Goal: Information Seeking & Learning: Find specific fact

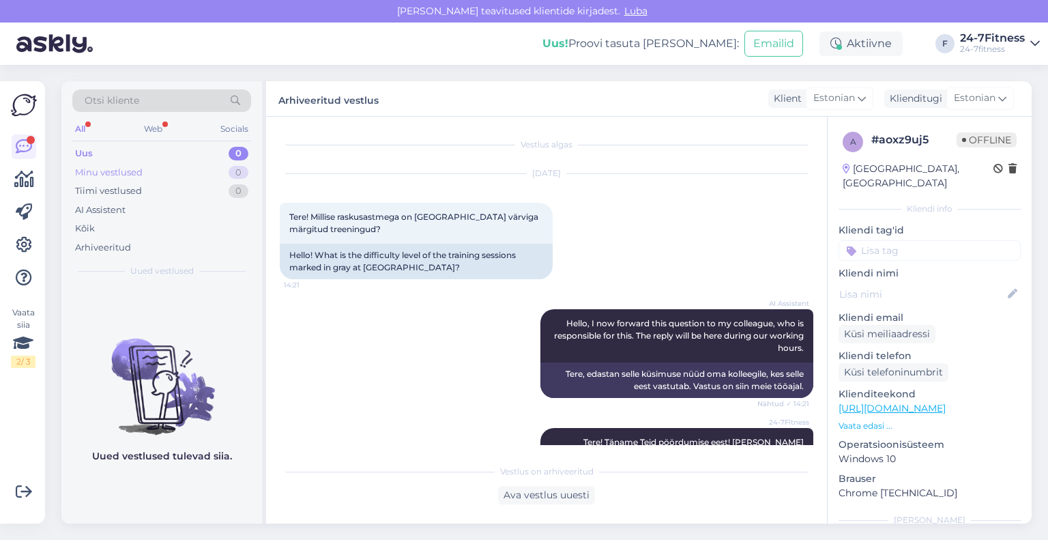
scroll to position [38, 0]
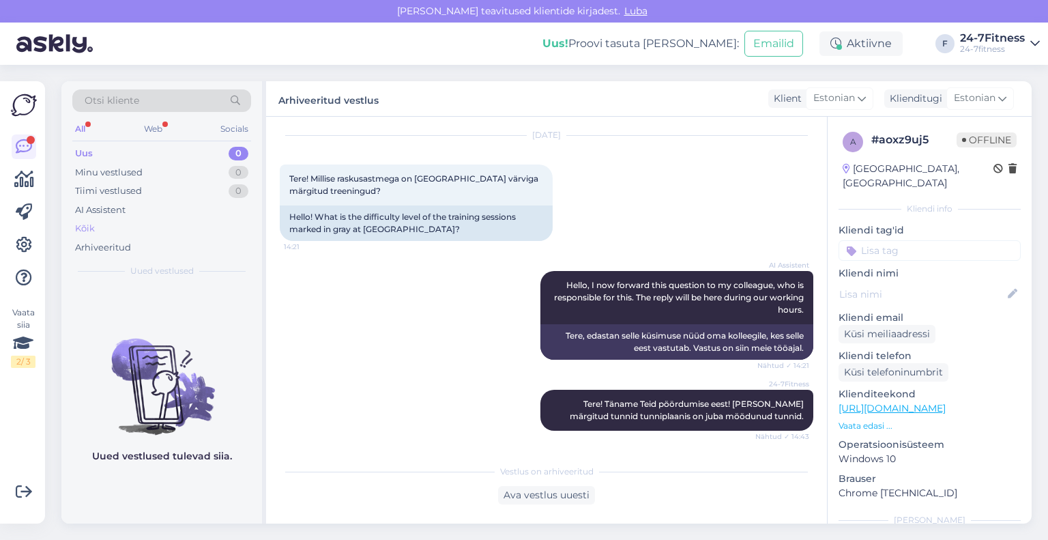
click at [93, 229] on div "Kõik" at bounding box center [85, 229] width 20 height 14
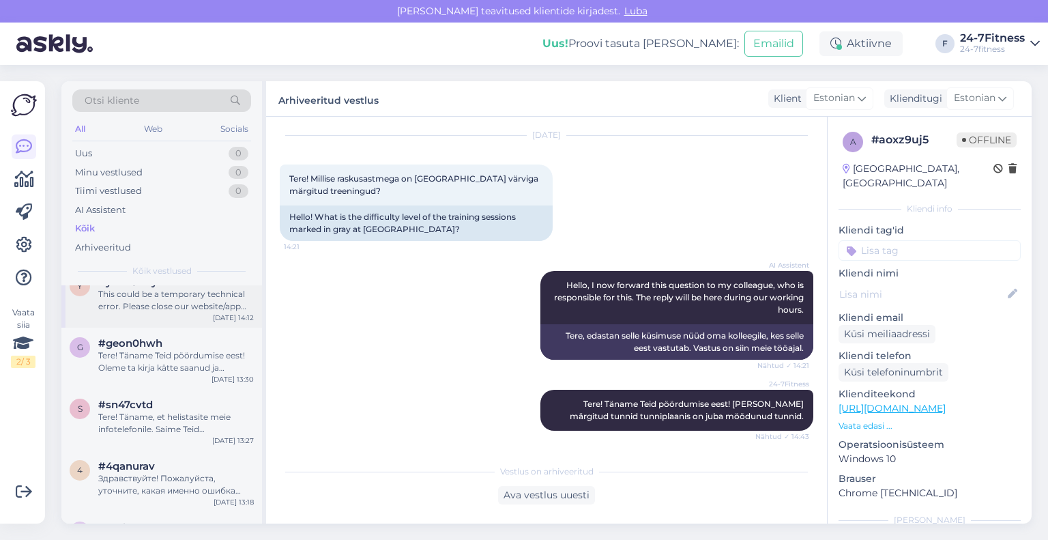
scroll to position [205, 0]
click at [159, 409] on div "Tere! Täname, et helistasite meie infotelefonile. Saime Teid sisenemisega aidat…" at bounding box center [176, 421] width 156 height 25
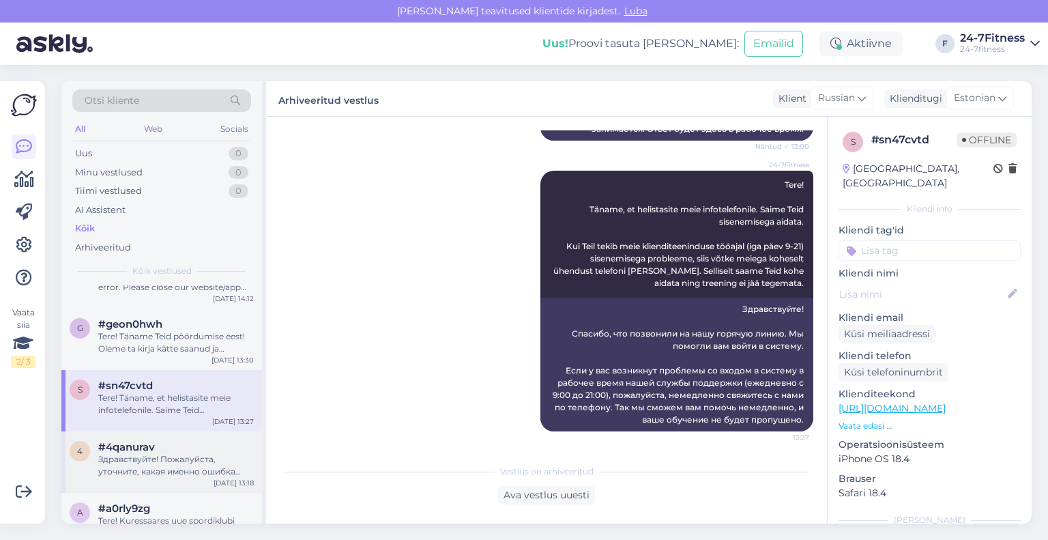
scroll to position [273, 0]
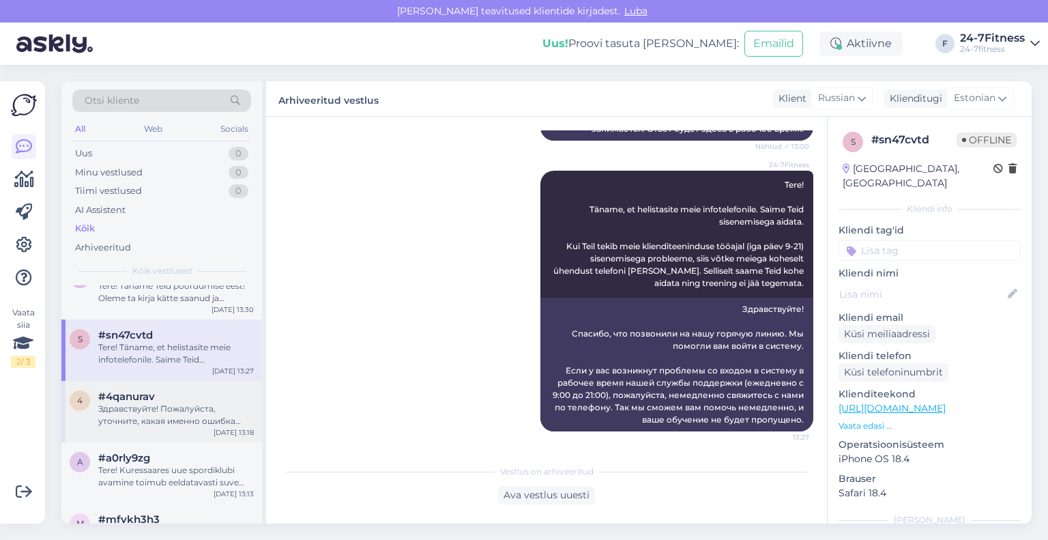
click at [175, 403] on div "Здравствуйте! Пожалуйста, уточните, какая именно ошибка возникает при регистрац…" at bounding box center [176, 415] width 156 height 25
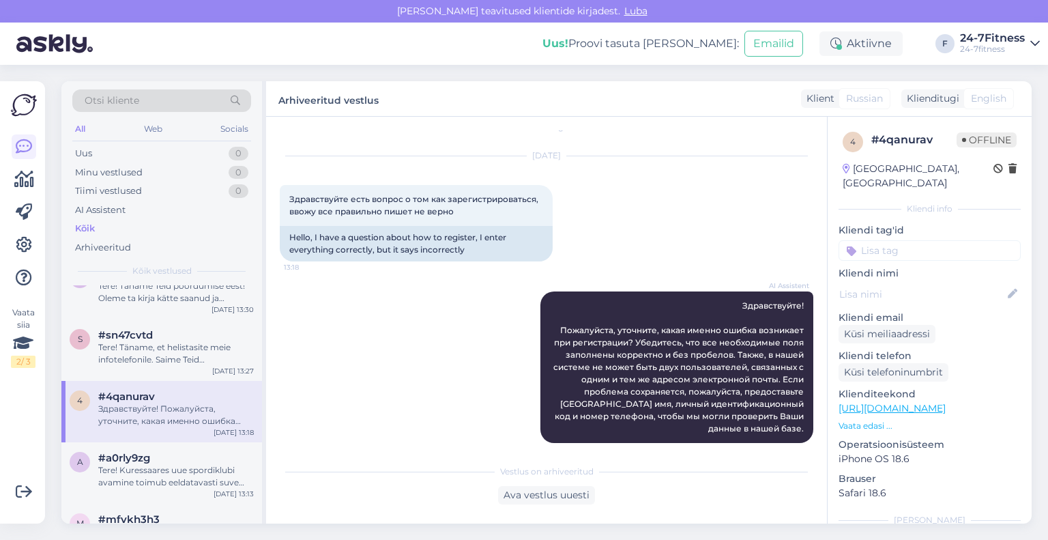
scroll to position [341, 0]
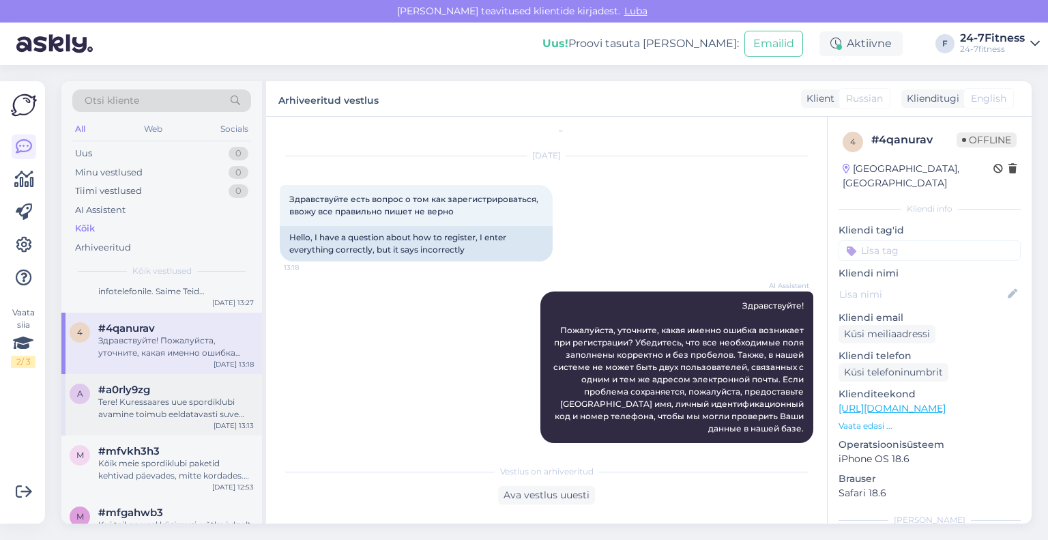
click at [164, 383] on div "#a0rly9zg" at bounding box center [176, 389] width 156 height 12
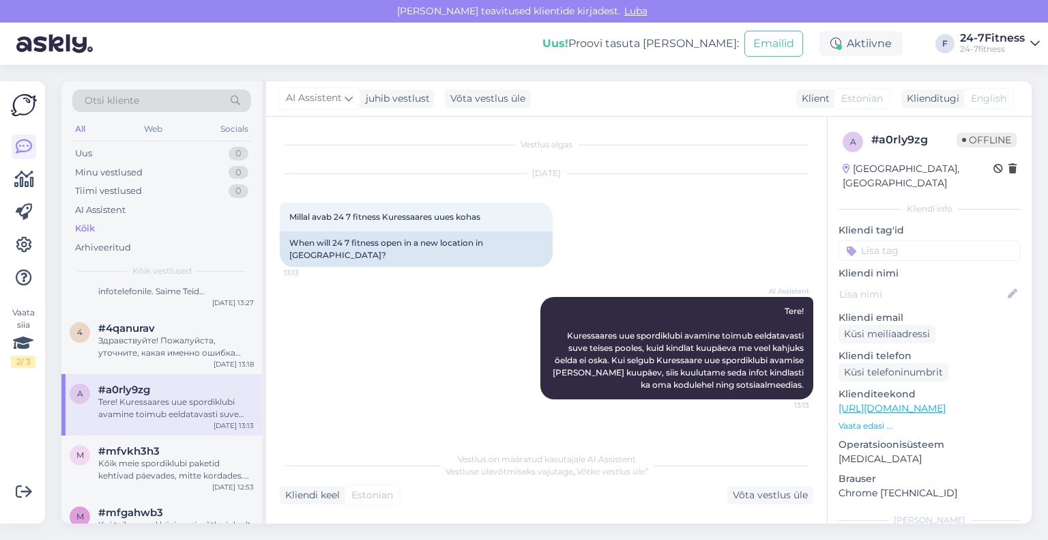
scroll to position [409, 0]
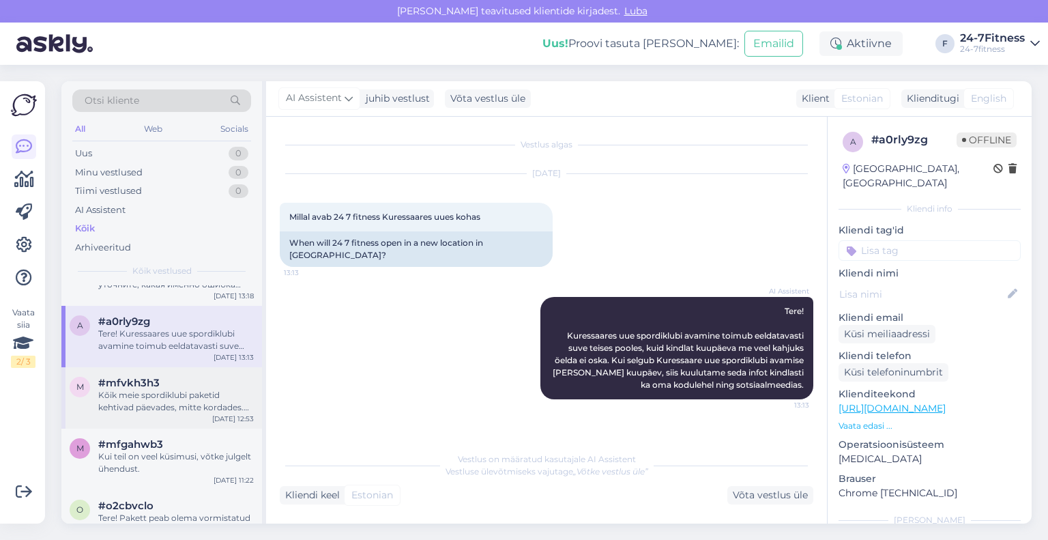
click at [166, 389] on div "Kõik meie spordiklubi paketid kehtivad päevades, mitte kordades. Näiteks 30 päe…" at bounding box center [176, 401] width 156 height 25
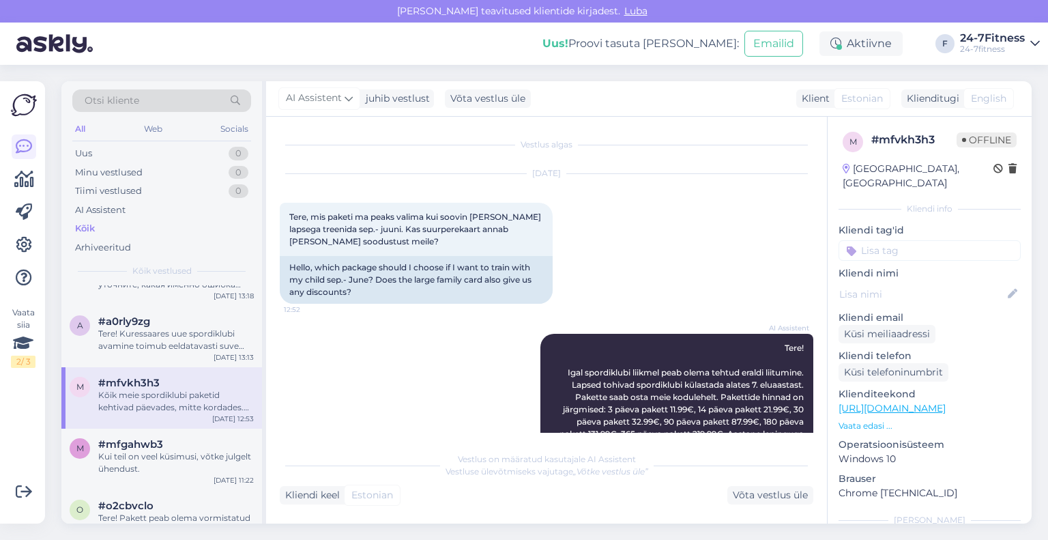
scroll to position [269, 0]
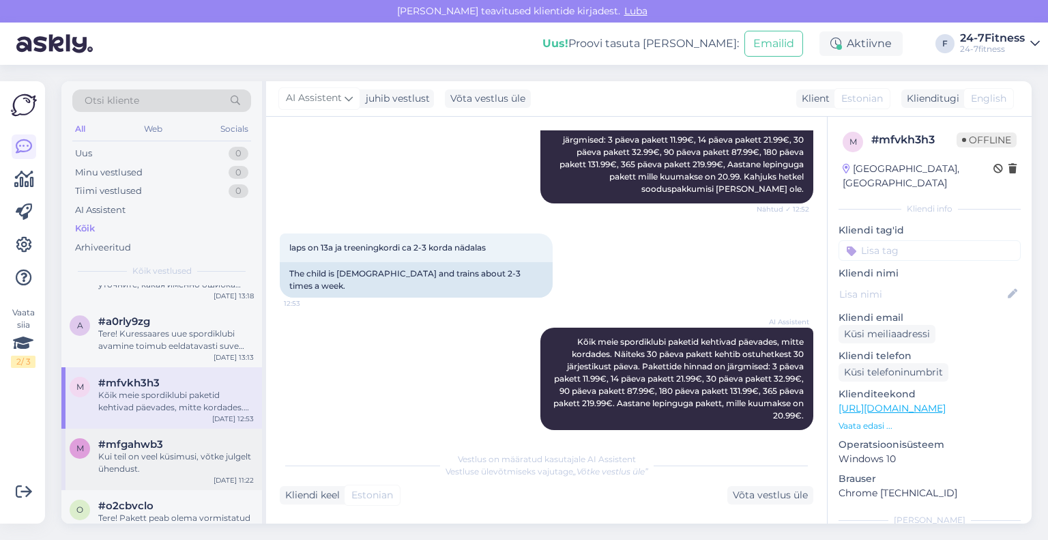
click at [164, 438] on div "#mfgahwb3" at bounding box center [176, 444] width 156 height 12
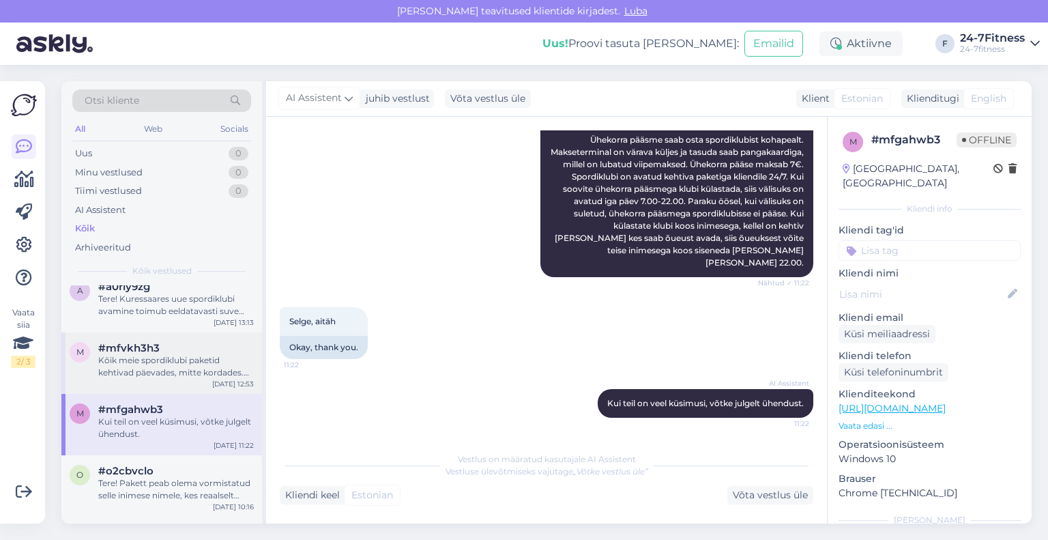
scroll to position [478, 0]
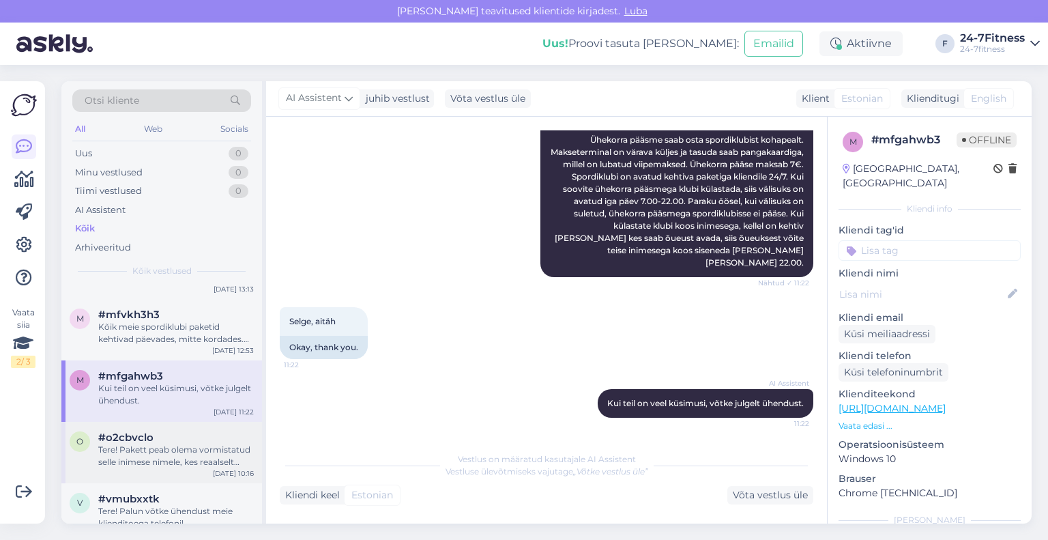
click at [146, 431] on span "#o2cbvclo" at bounding box center [125, 437] width 55 height 12
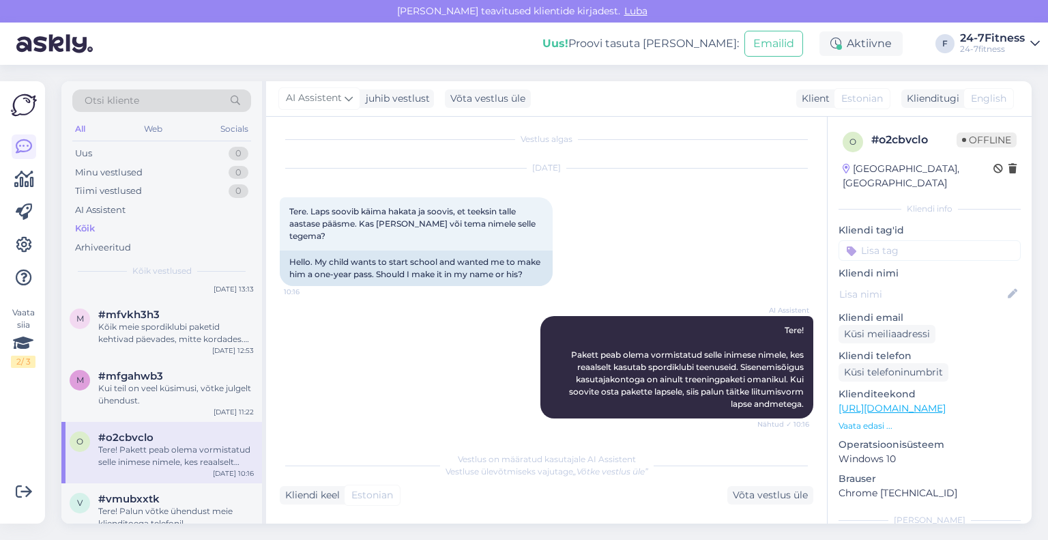
scroll to position [546, 0]
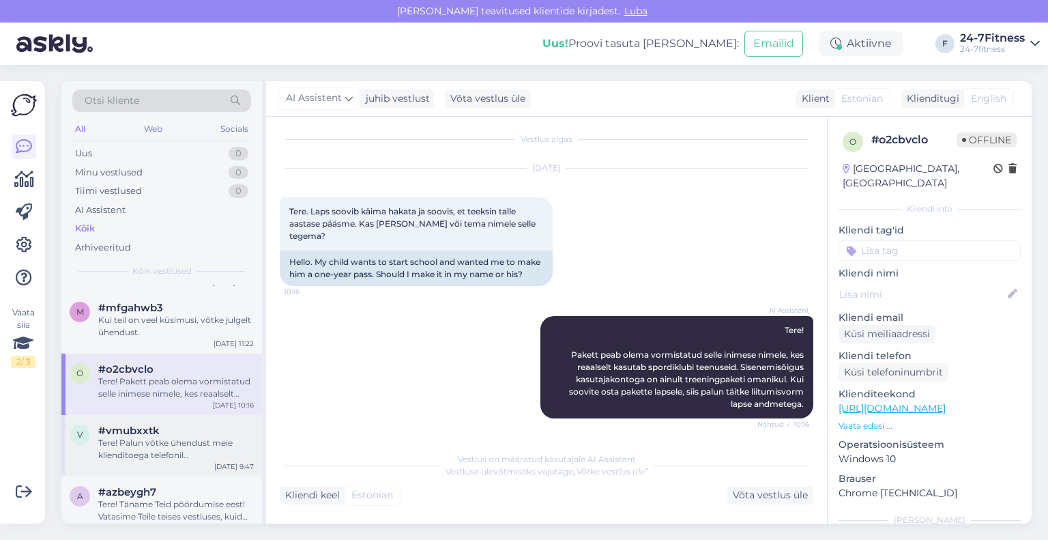
click at [158, 437] on div "Tere! Palun võtke ühendust meie klienditoega telefonil [PHONE_NUMBER]. Kliendit…" at bounding box center [176, 449] width 156 height 25
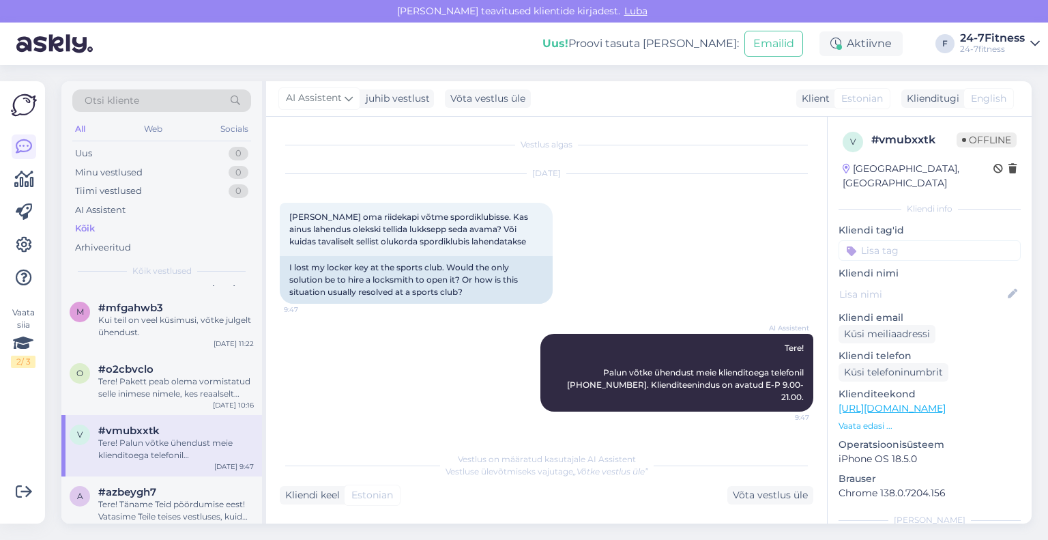
scroll to position [614, 0]
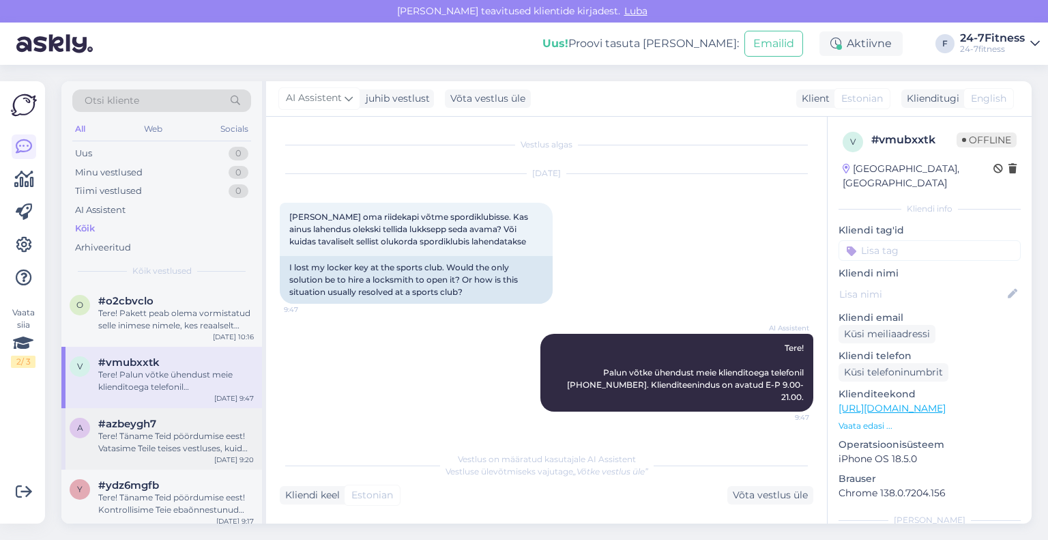
click at [166, 430] on div "Tere! Täname Teid pöördumise eest! Vatasime Teile teises vestluses, kuid soovim…" at bounding box center [176, 442] width 156 height 25
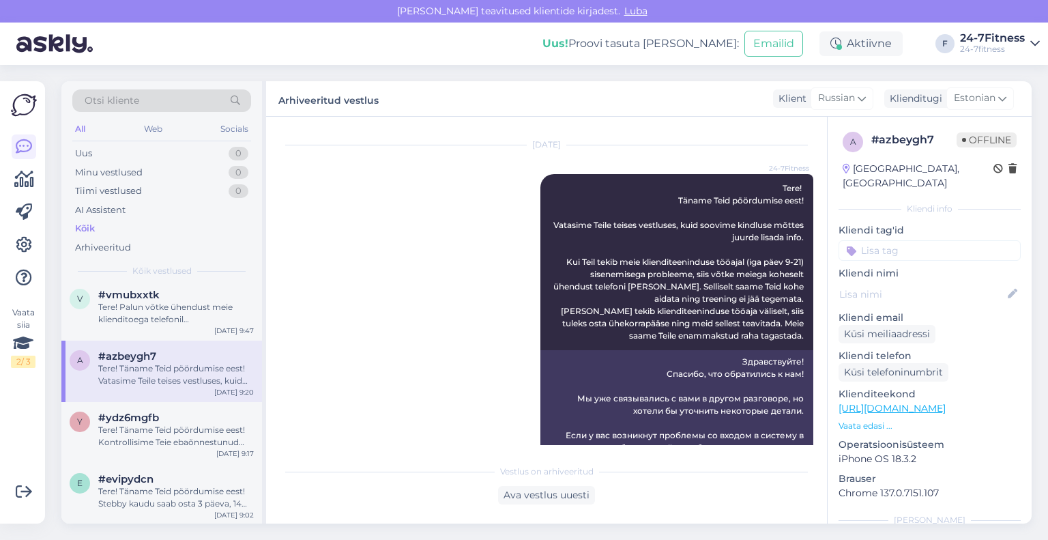
scroll to position [682, 0]
click at [184, 423] on div "Tere! Täname Teid pöördumise eest! Kontrollisime Teie ebaõnnestunud sisenemise …" at bounding box center [176, 435] width 156 height 25
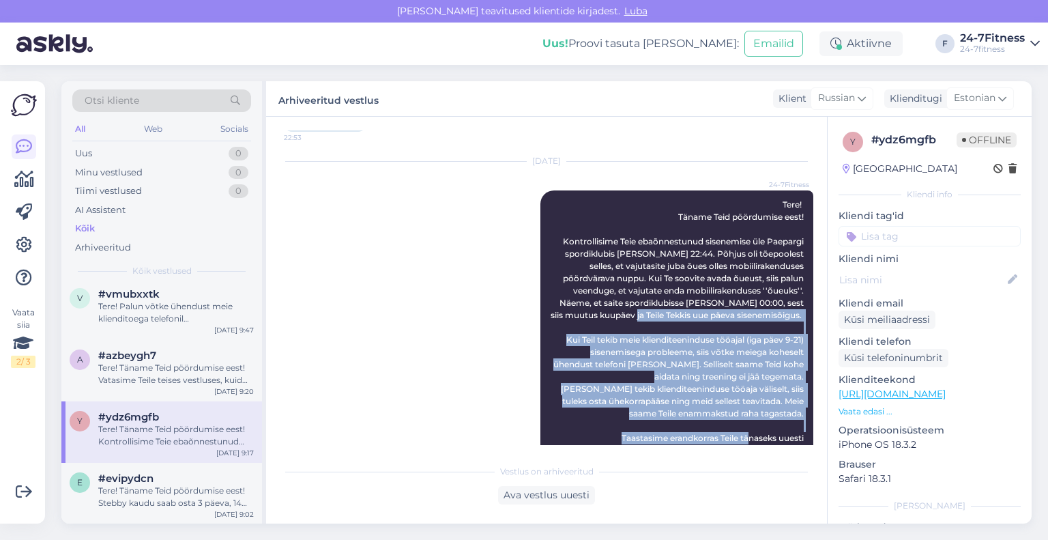
scroll to position [2085, 0]
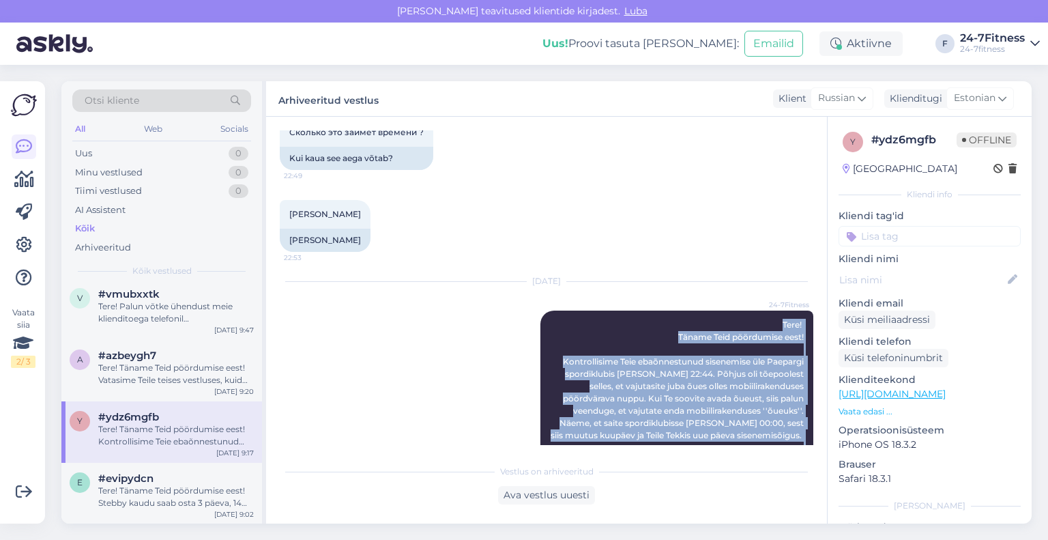
drag, startPoint x: 789, startPoint y: 370, endPoint x: 713, endPoint y: 312, distance: 95.9
click at [713, 312] on div "24-7Fitness Tere! Täname Teid pöördumise eest! Kontrollisime Teie ebaõnnestunud…" at bounding box center [676, 447] width 273 height 274
copy span "Tere! Täname Teid pöördumise eest! Kontrollisime Teie ebaõnnestunud sisenemise …"
